Goal: Task Accomplishment & Management: Use online tool/utility

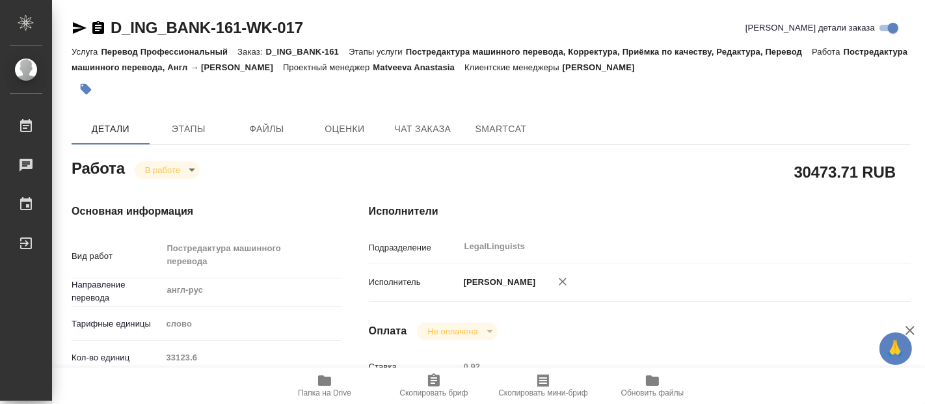
click at [191, 165] on body "🙏 .cls-1 fill:#fff; AWATERA [PERSON_NAME] Чаты График Выйти D_ING_BANK-161-WK-0…" at bounding box center [462, 202] width 925 height 404
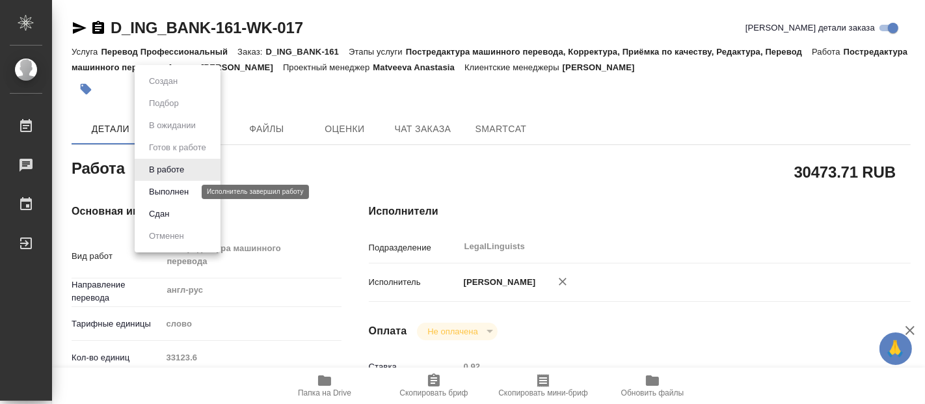
click at [170, 189] on button "Выполнен" at bounding box center [168, 192] width 47 height 14
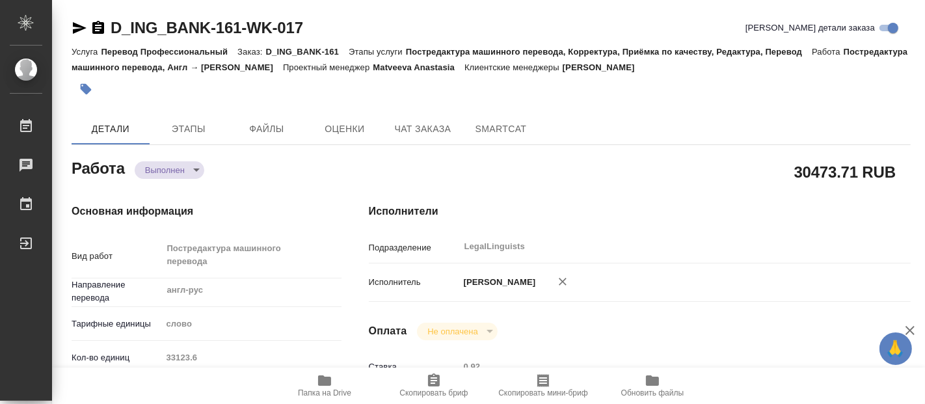
type textarea "x"
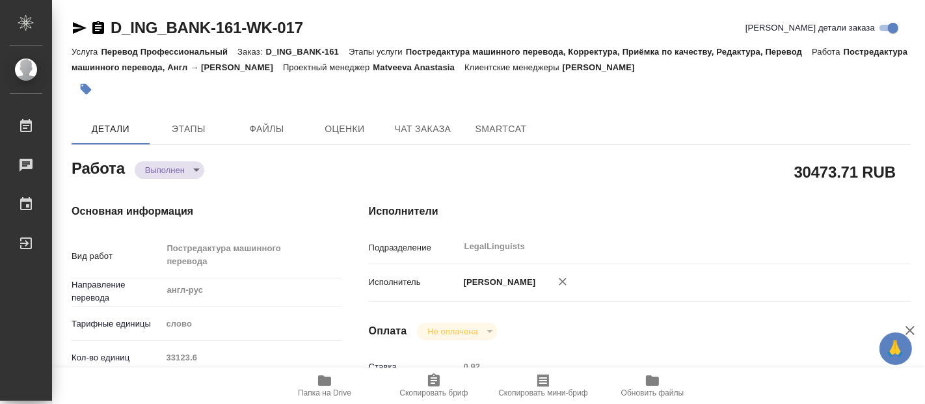
type textarea "x"
